Goal: Information Seeking & Learning: Check status

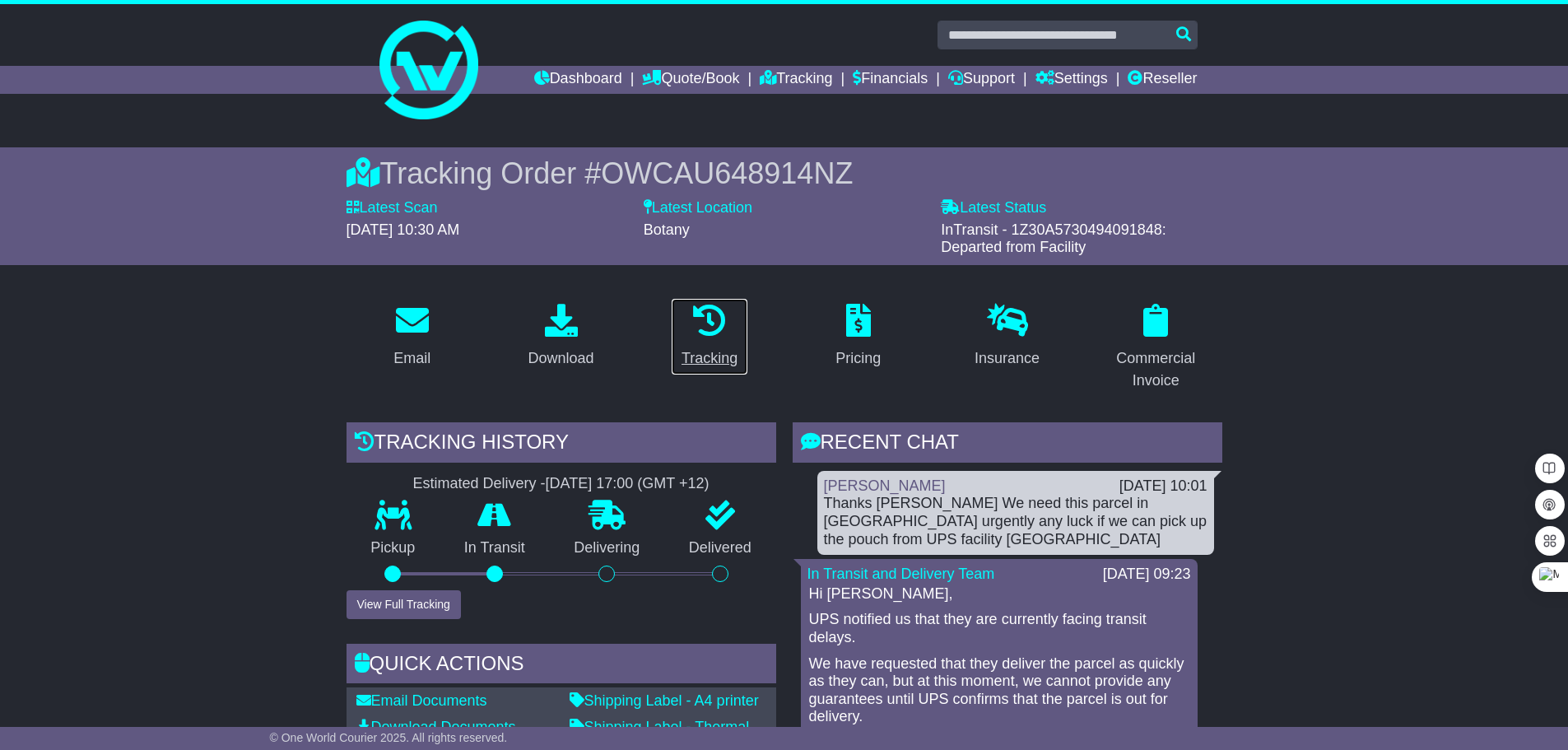
click at [707, 333] on icon at bounding box center [709, 320] width 33 height 33
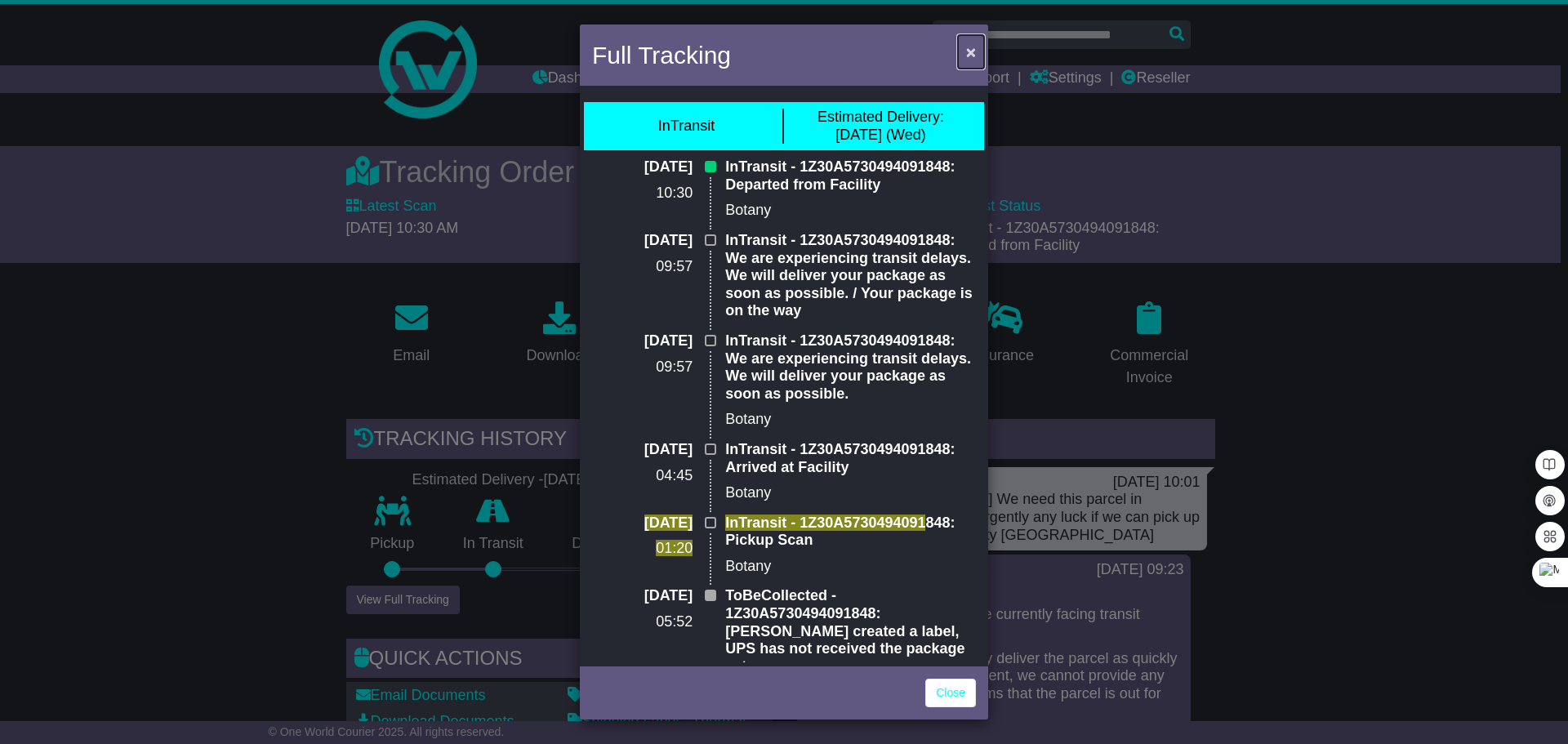
click at [968, 52] on span "×" at bounding box center [971, 52] width 10 height 19
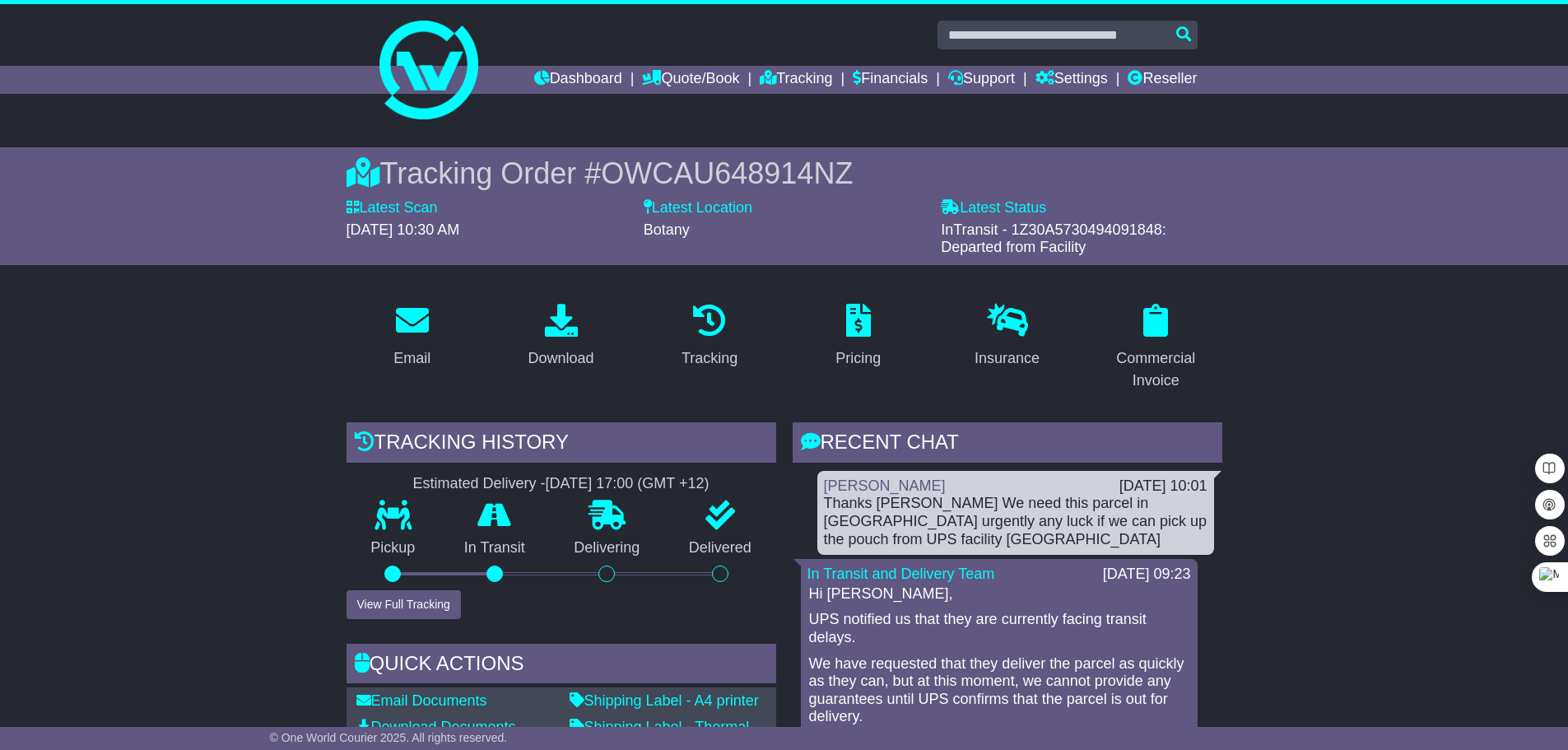
click at [778, 78] on link "Tracking" at bounding box center [796, 79] width 72 height 28
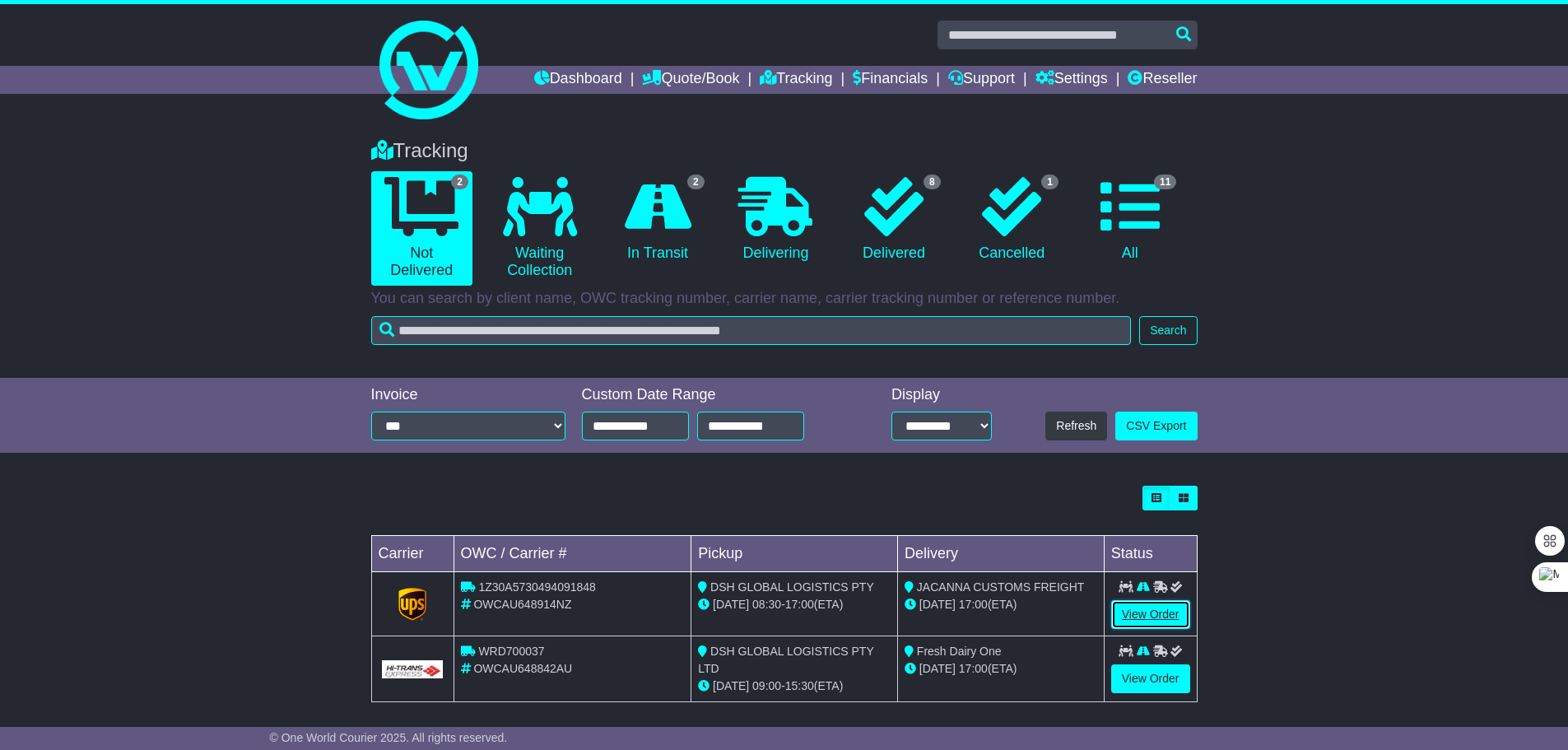
click at [1158, 615] on link "View Order" at bounding box center [1151, 615] width 79 height 29
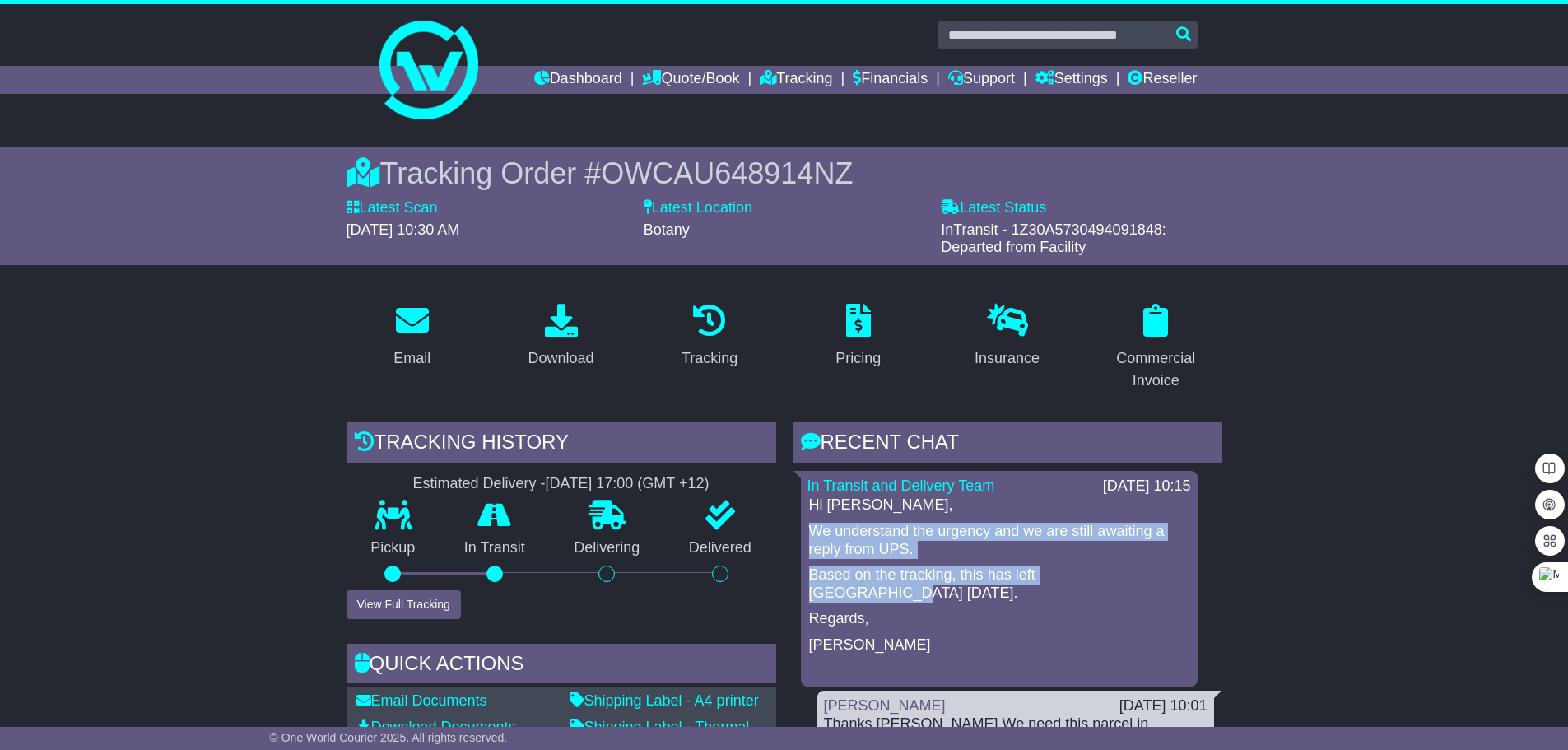
drag, startPoint x: 1138, startPoint y: 579, endPoint x: 802, endPoint y: 526, distance: 340.2
click at [802, 526] on div "In Transit and Delivery Team 24 Sep 2025 10:15 Hi Julie, We understand the urge…" at bounding box center [999, 579] width 396 height 216
copy div "We understand the urgency and we are still awaiting a reply from UPS. Based on …"
click at [772, 76] on link "Tracking" at bounding box center [796, 79] width 72 height 28
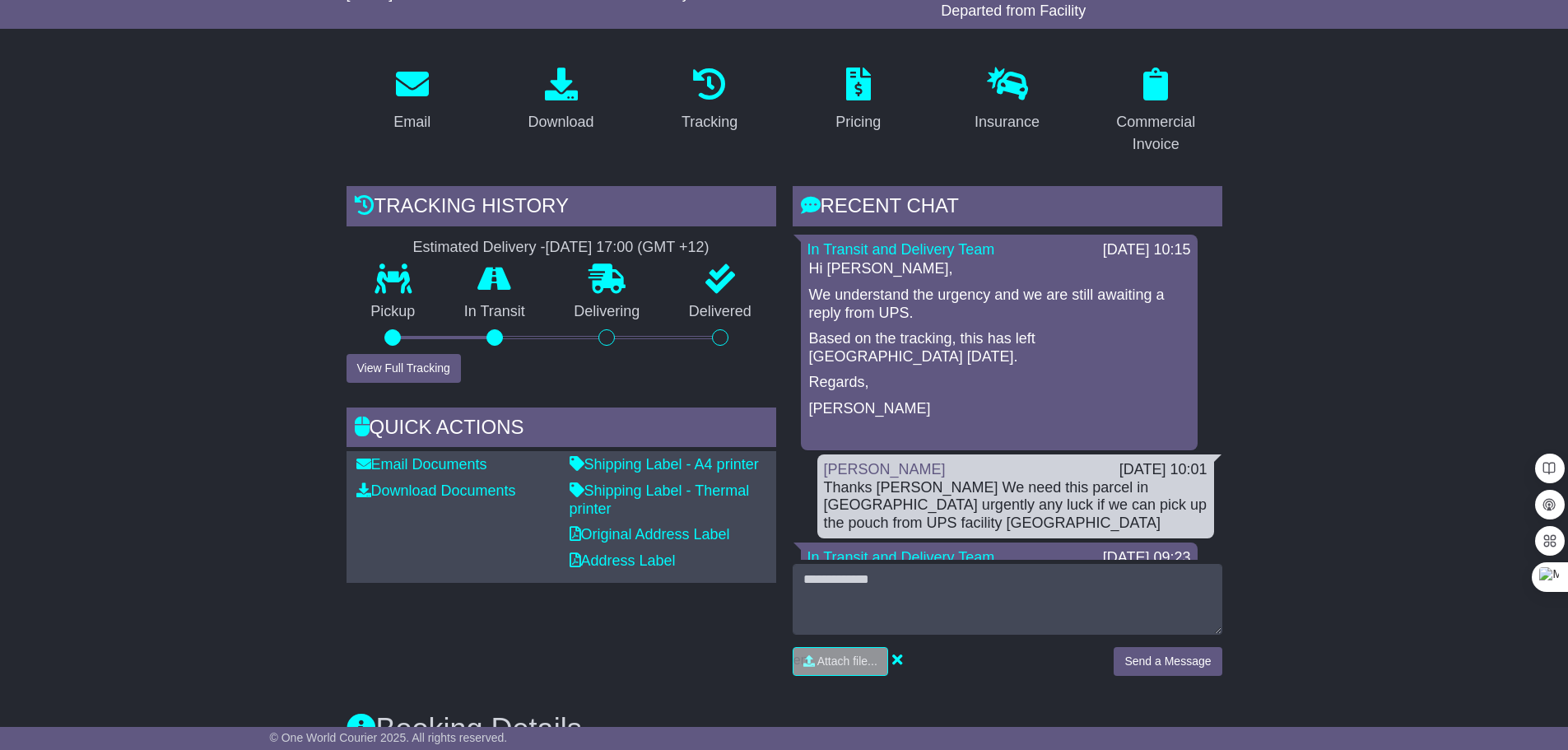
scroll to position [165, 0]
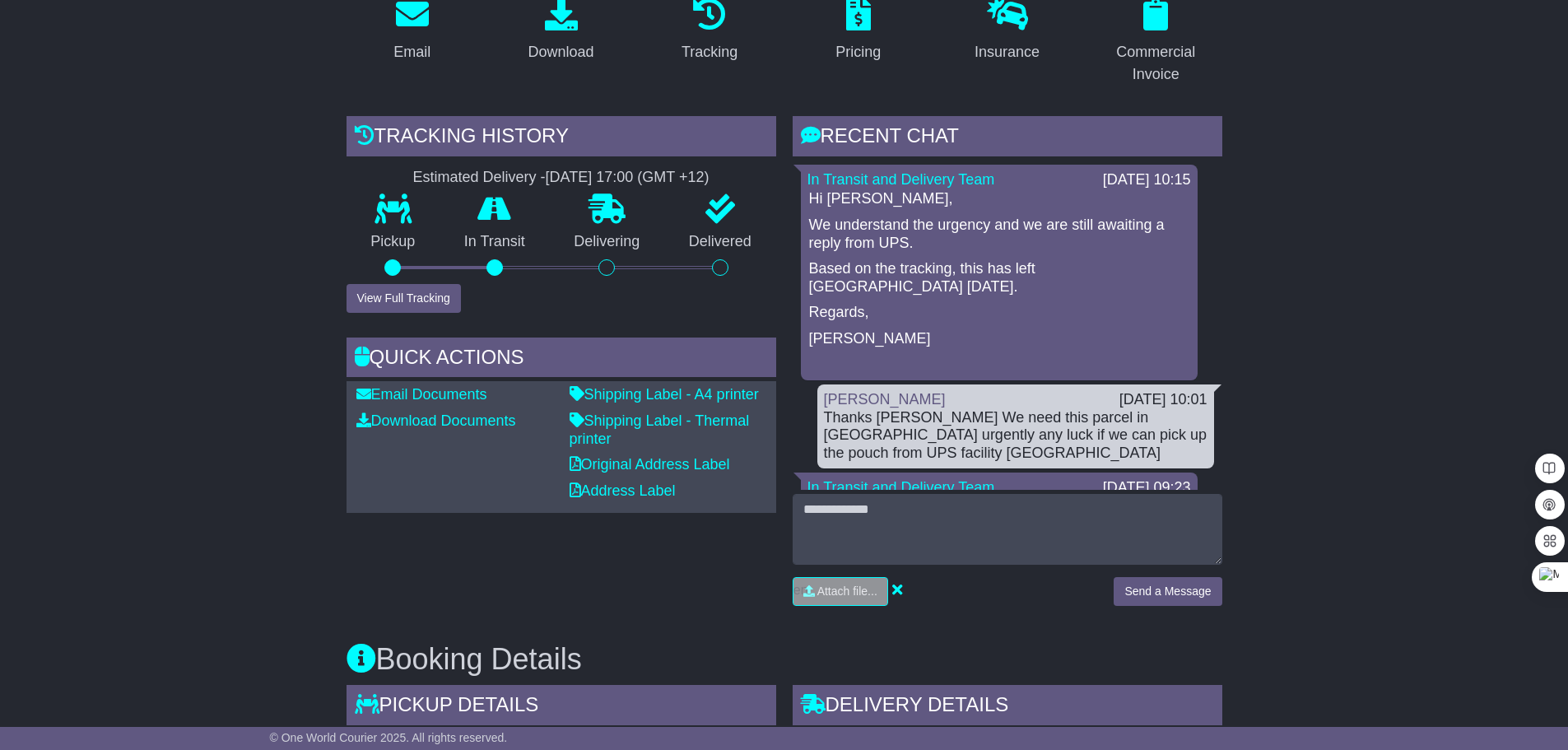
scroll to position [0, 0]
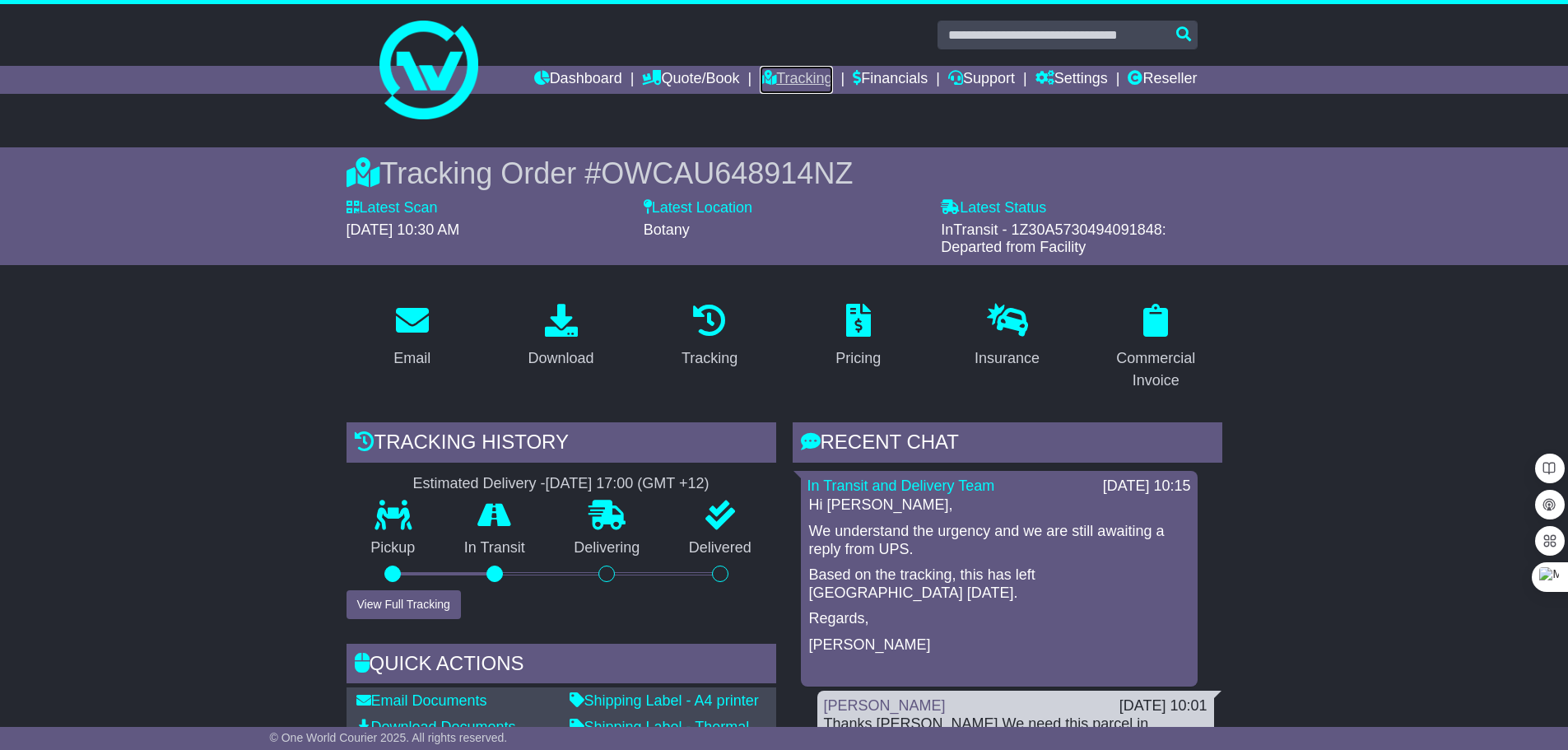
click at [770, 74] on link "Tracking" at bounding box center [796, 79] width 72 height 28
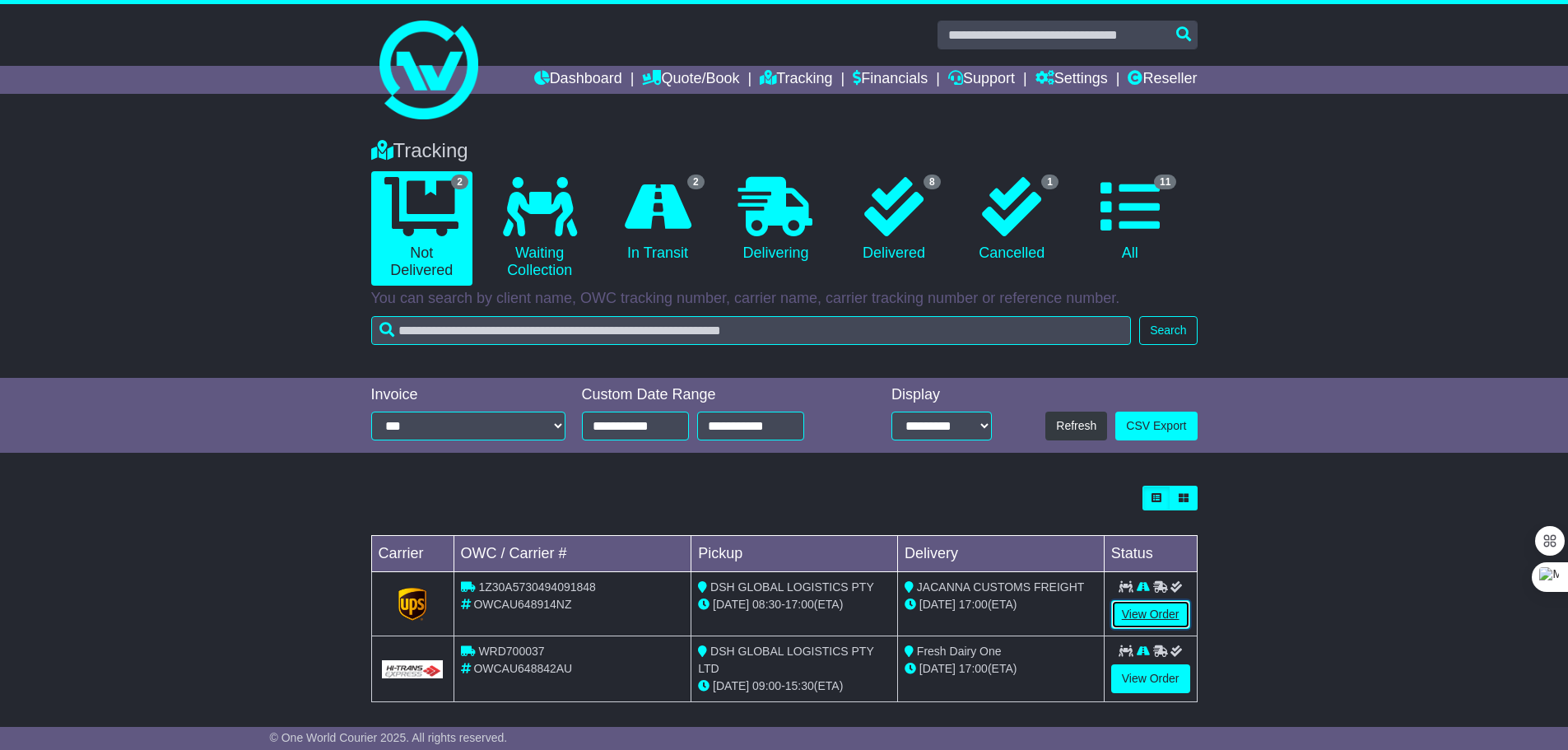
click at [1144, 616] on link "View Order" at bounding box center [1151, 615] width 79 height 29
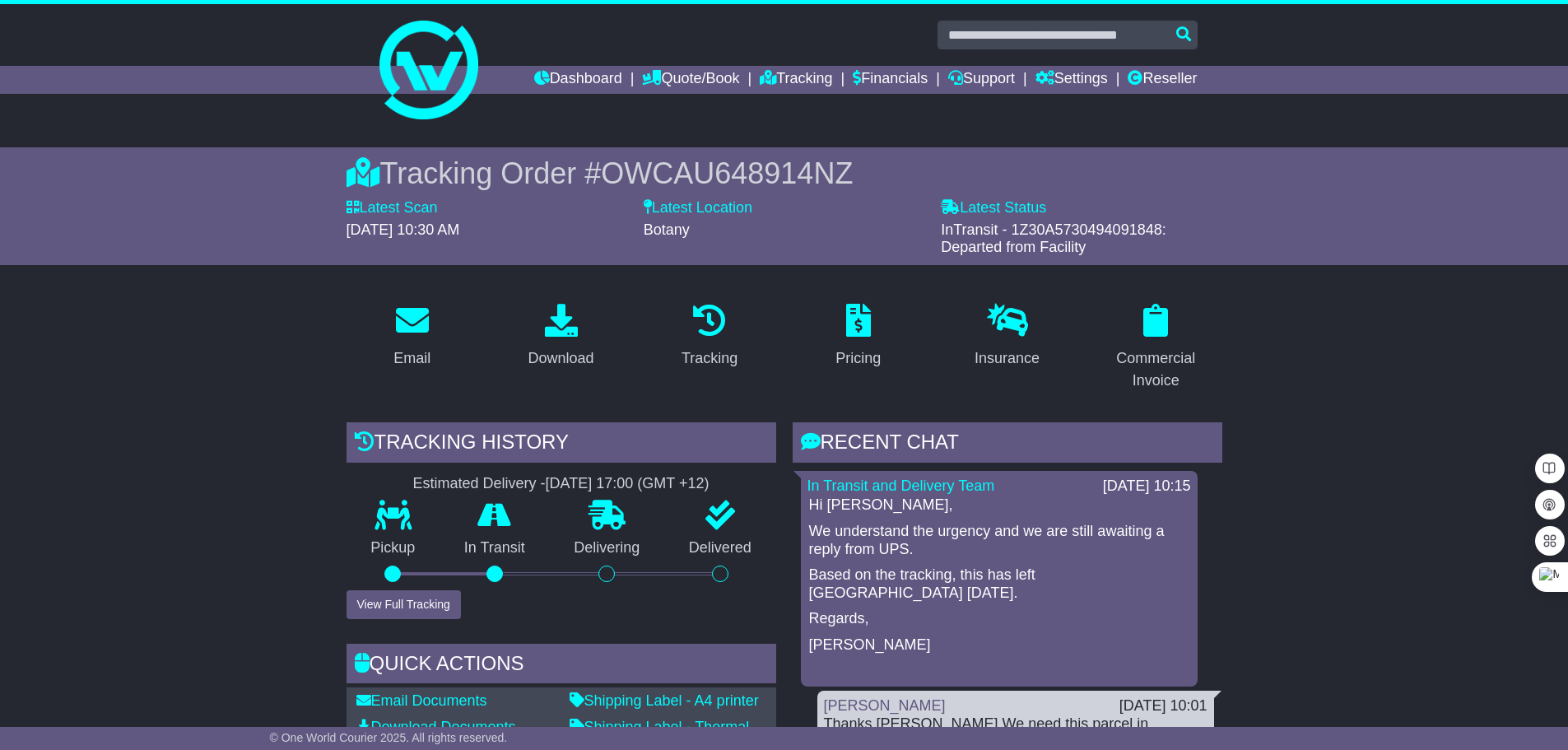
click at [1059, 229] on span "InTransit - 1Z30A5730494091848: Departed from Facility" at bounding box center [1053, 239] width 226 height 34
copy span "1Z30A5730494091848"
click at [784, 81] on link "Tracking" at bounding box center [796, 79] width 72 height 28
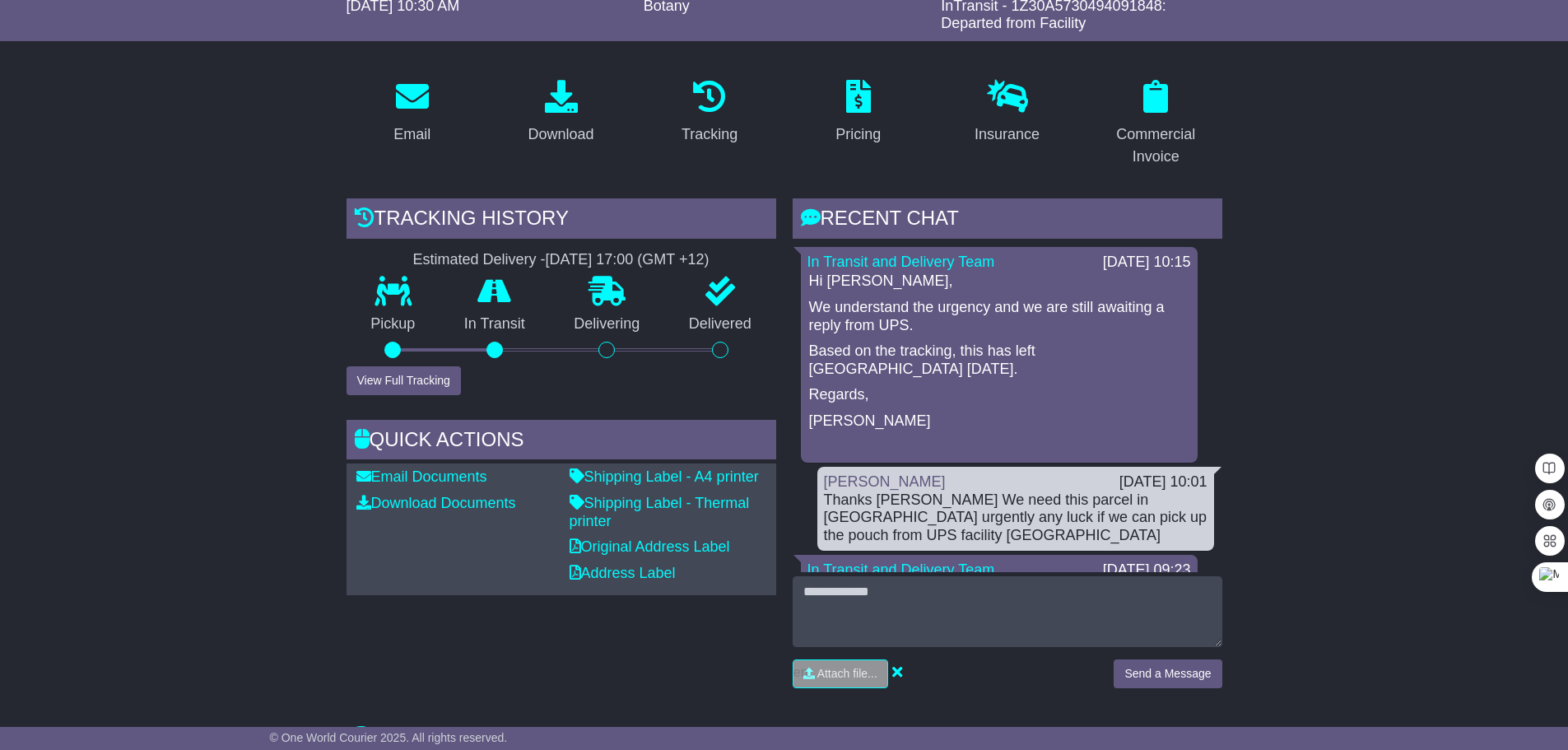
scroll to position [247, 0]
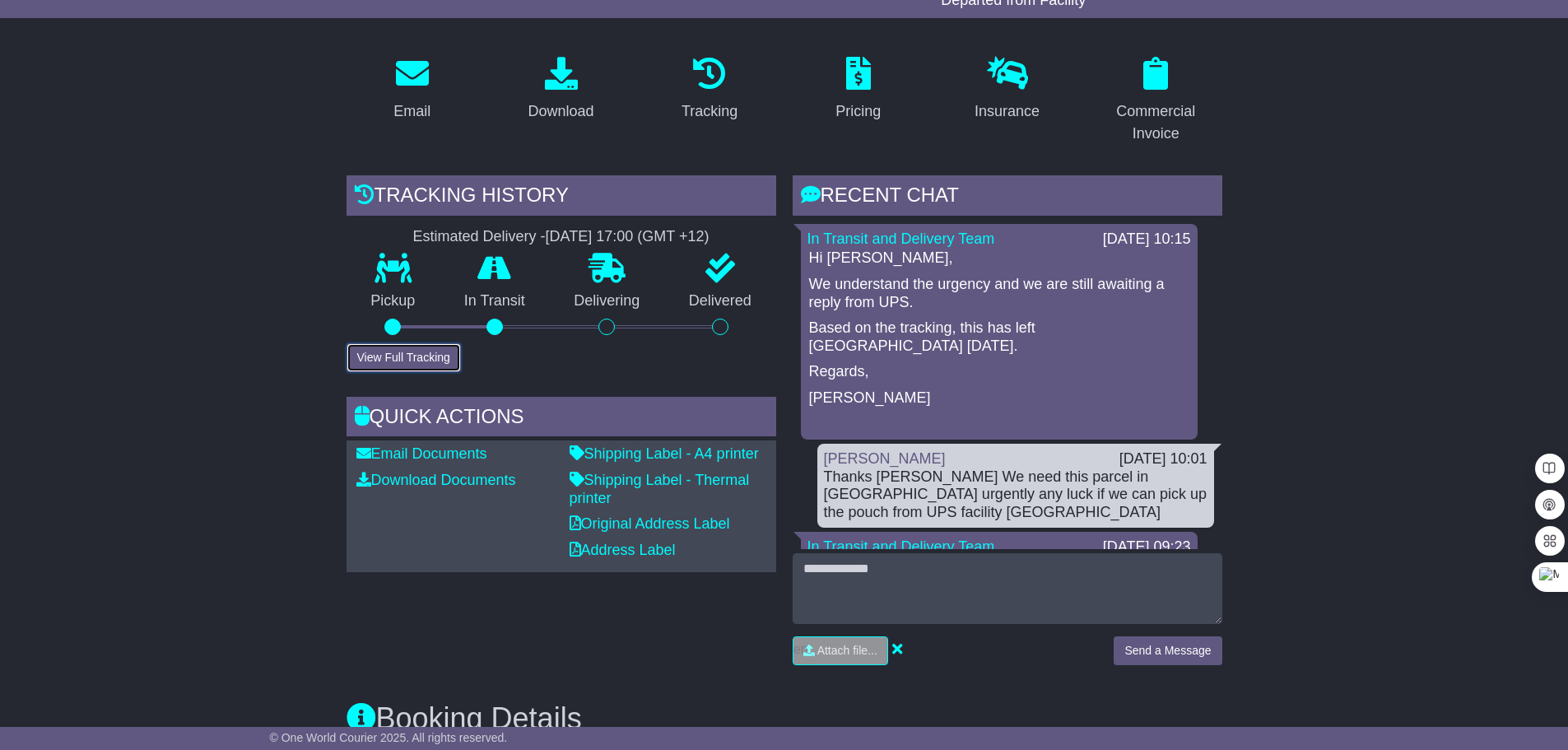
click at [399, 361] on button "View Full Tracking" at bounding box center [404, 358] width 114 height 29
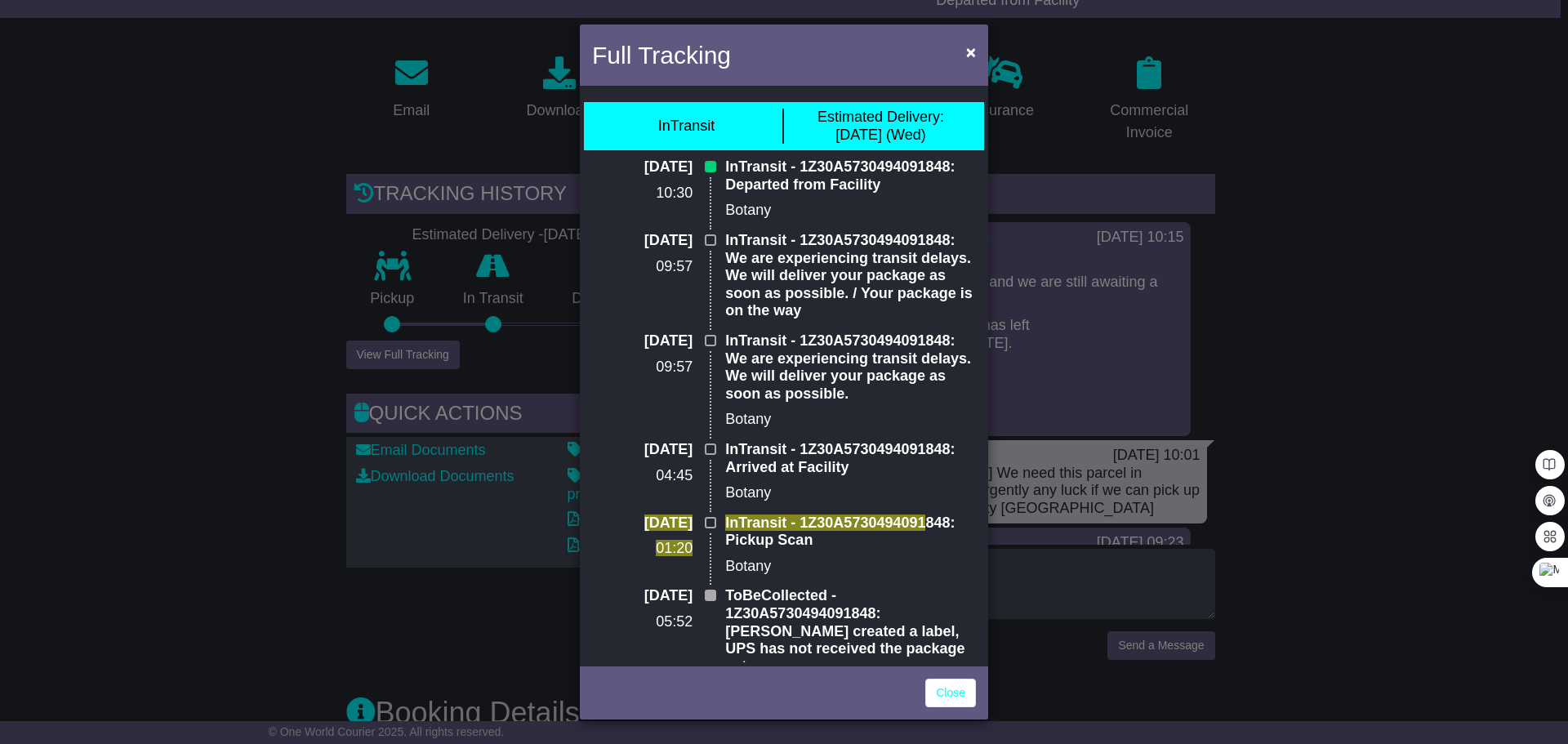
click at [909, 562] on p "Botany" at bounding box center [850, 567] width 251 height 18
click at [848, 554] on div "InTransit - 1Z30A5730494091 848: Pickup Scan Botany" at bounding box center [851, 552] width 267 height 73
click at [222, 425] on div "Full Tracking × InTransit Estimated Delivery: [DATE] (Wed) [DATE] 10:30 InTrans…" at bounding box center [784, 372] width 1568 height 744
